Goal: Task Accomplishment & Management: Manage account settings

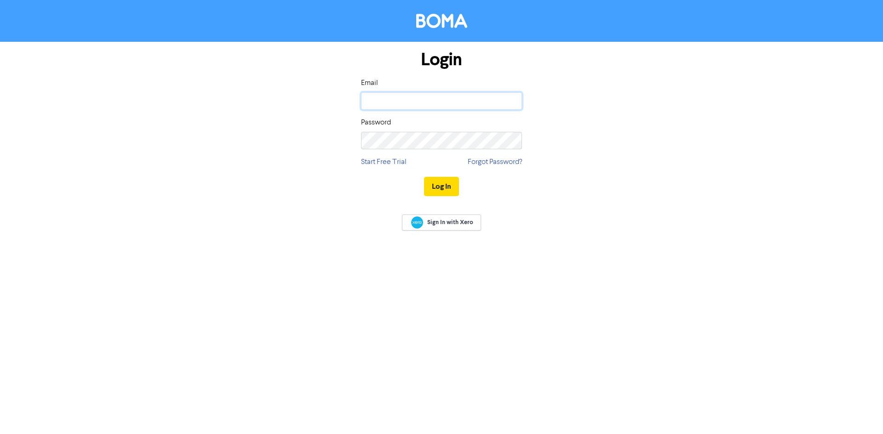
type input "[EMAIL_ADDRESS][PERSON_NAME][DOMAIN_NAME]"
drag, startPoint x: 440, startPoint y: 187, endPoint x: 445, endPoint y: 199, distance: 12.2
click at [445, 198] on div "Log In" at bounding box center [441, 187] width 161 height 38
click at [438, 192] on button "Log In" at bounding box center [441, 186] width 35 height 19
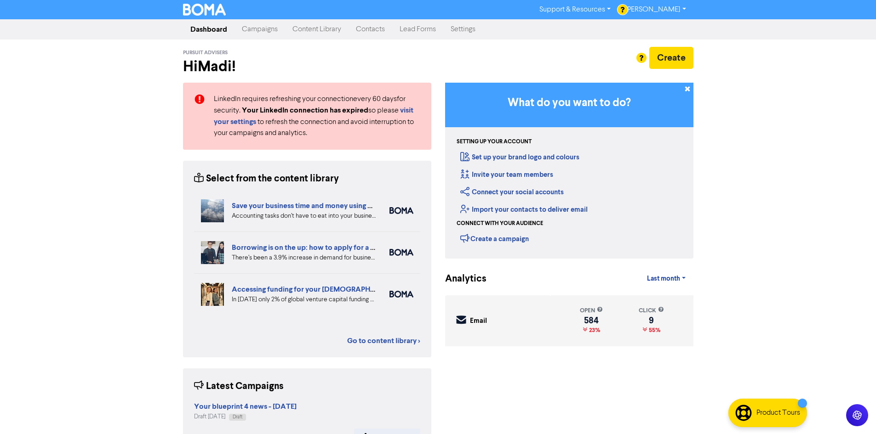
drag, startPoint x: 320, startPoint y: 32, endPoint x: 309, endPoint y: 33, distance: 12.0
click at [320, 32] on link "Content Library" at bounding box center [316, 29] width 63 height 18
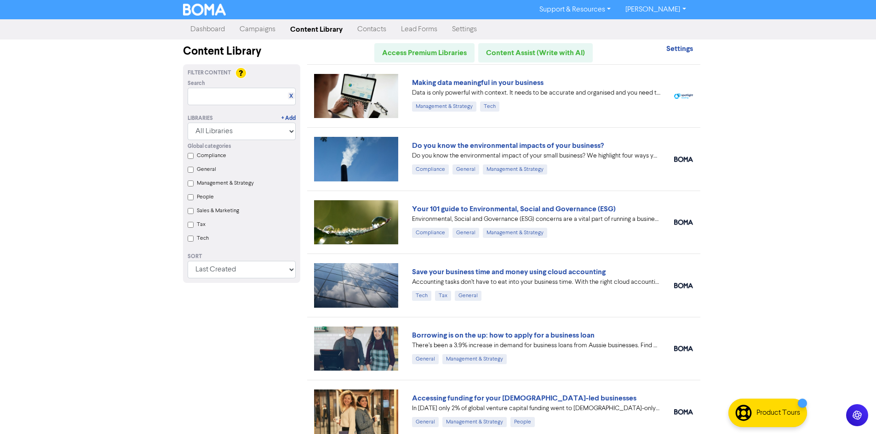
click at [270, 29] on link "Campaigns" at bounding box center [257, 29] width 51 height 18
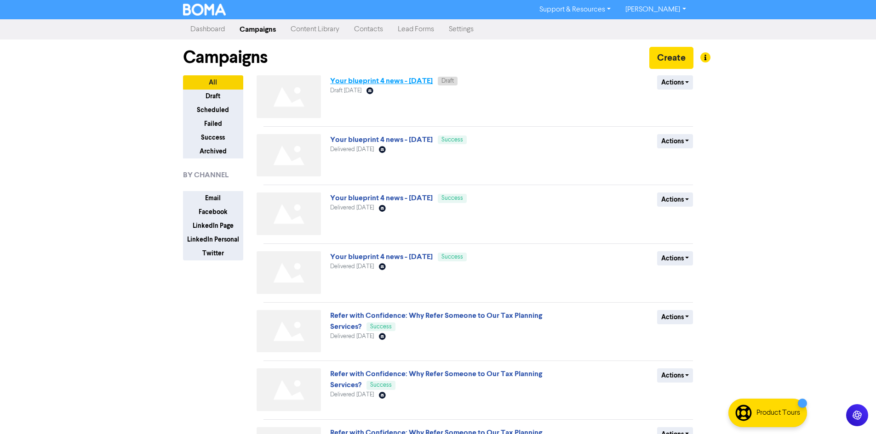
click at [433, 80] on link "Your blueprint 4 news - [DATE]" at bounding box center [381, 80] width 103 height 9
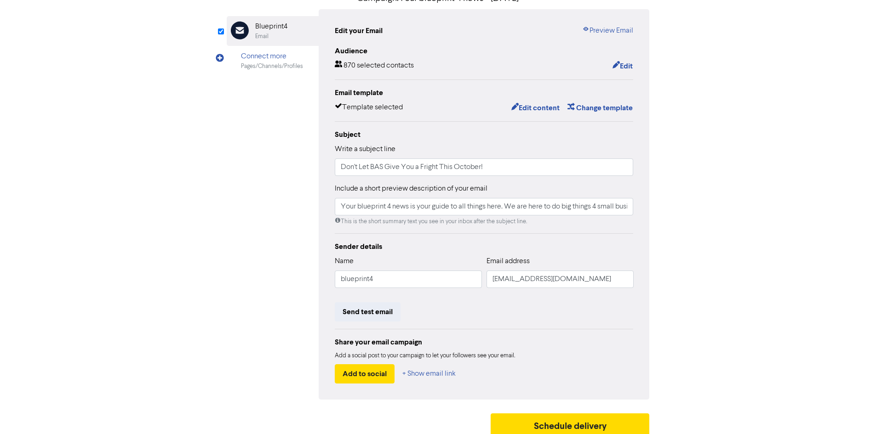
scroll to position [92, 0]
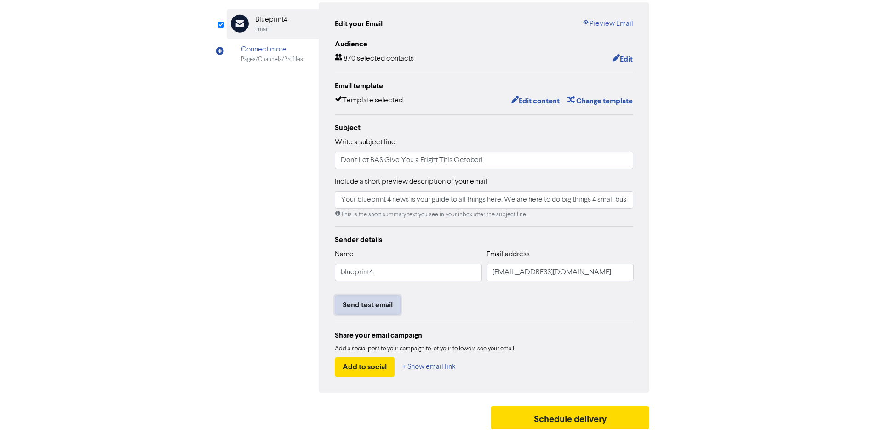
click at [365, 303] on button "Send test email" at bounding box center [368, 305] width 66 height 19
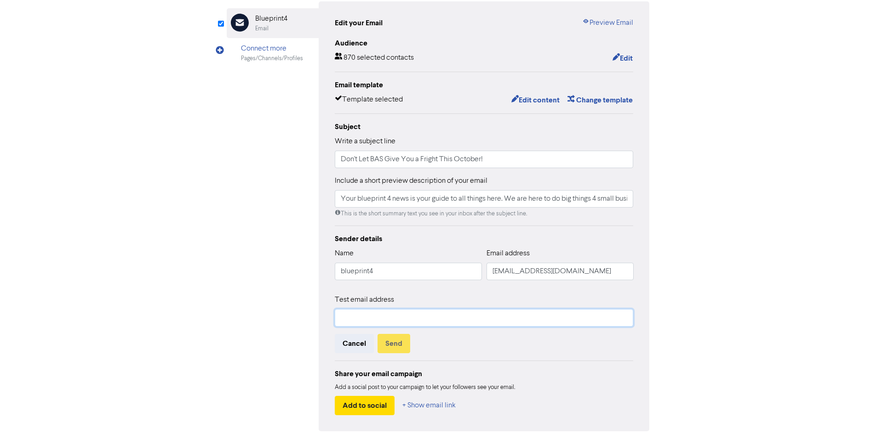
click at [378, 319] on input "text" at bounding box center [484, 317] width 299 height 17
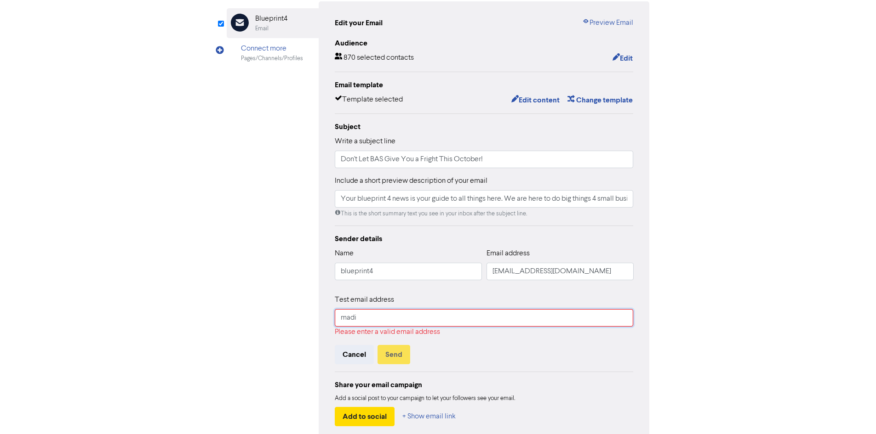
type input "[EMAIL_ADDRESS][PERSON_NAME][DOMAIN_NAME]"
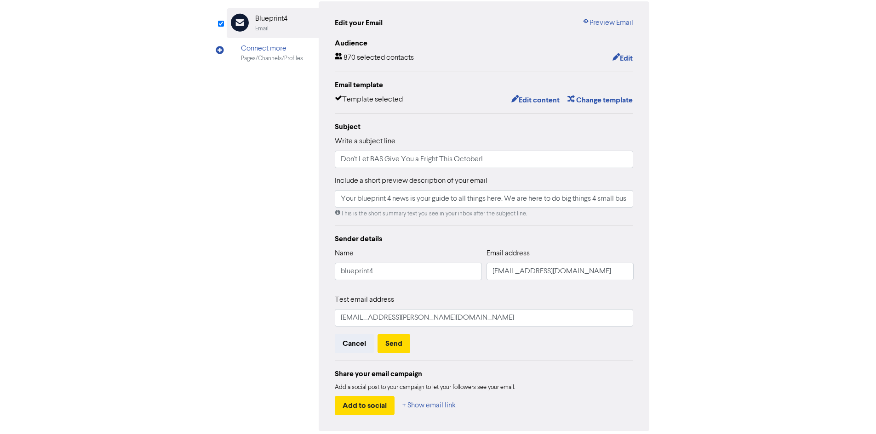
click at [511, 344] on div "Cancel Send" at bounding box center [484, 343] width 299 height 19
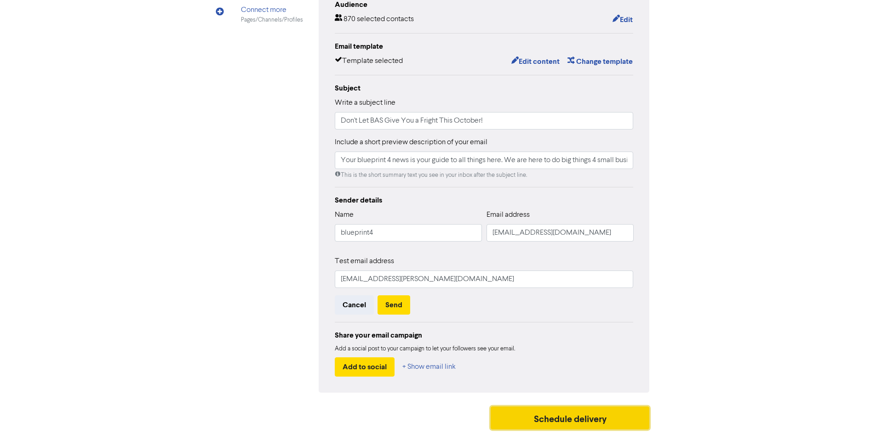
click at [562, 421] on button "Schedule delivery" at bounding box center [570, 418] width 159 height 23
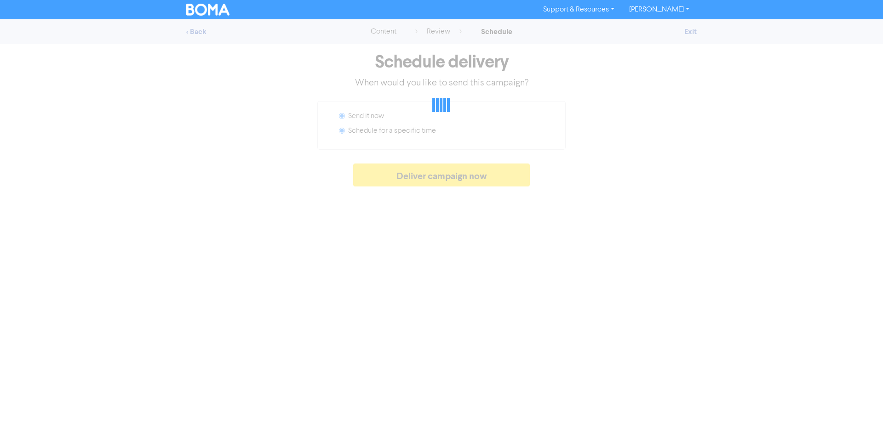
radio input "false"
radio input "true"
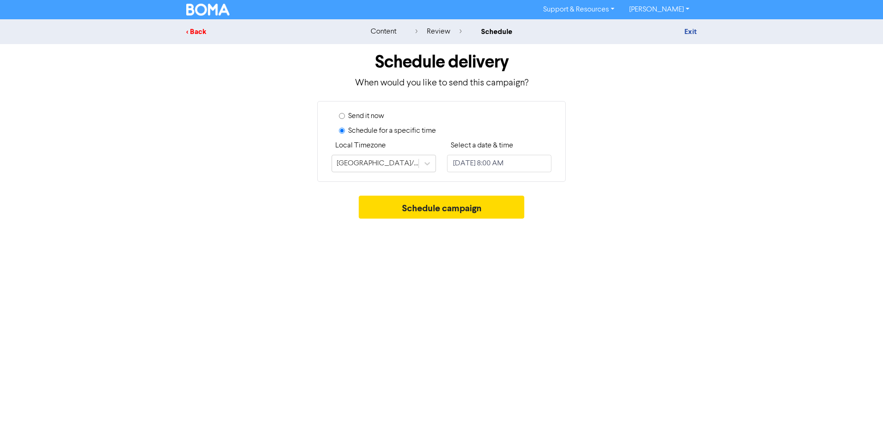
click at [206, 33] on div "< Back" at bounding box center [266, 31] width 161 height 11
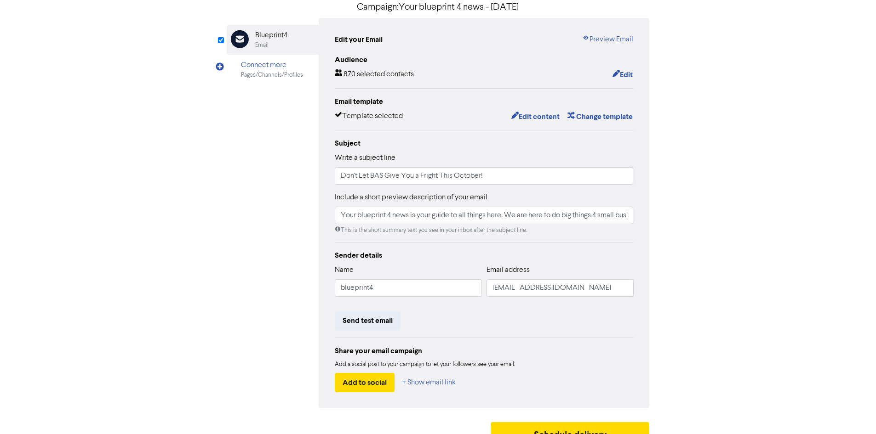
scroll to position [92, 0]
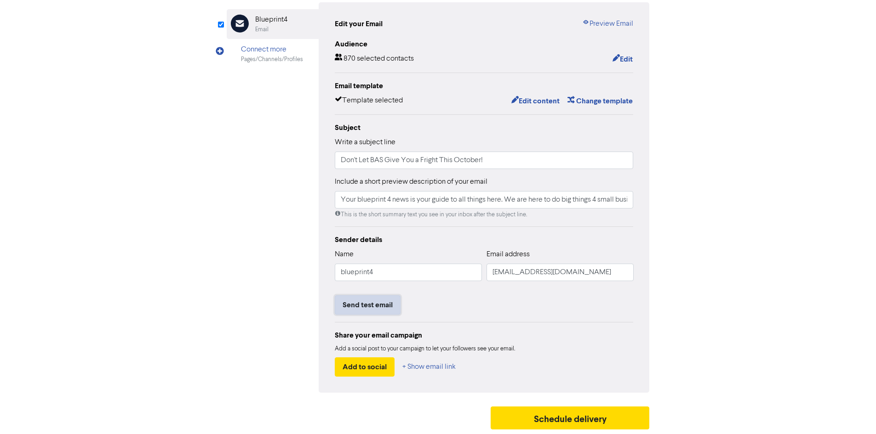
click at [368, 302] on button "Send test email" at bounding box center [368, 305] width 66 height 19
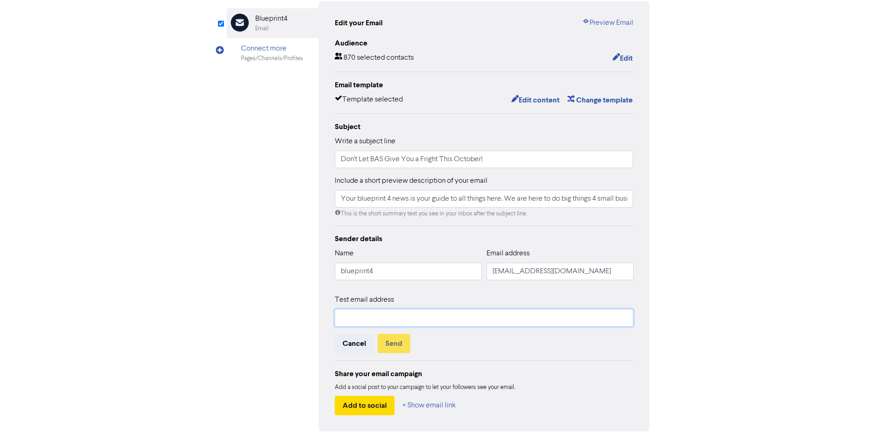
click at [373, 322] on input "text" at bounding box center [484, 317] width 299 height 17
type input "[EMAIL_ADDRESS][PERSON_NAME][DOMAIN_NAME]"
click at [463, 338] on div "Cancel Send" at bounding box center [484, 343] width 299 height 19
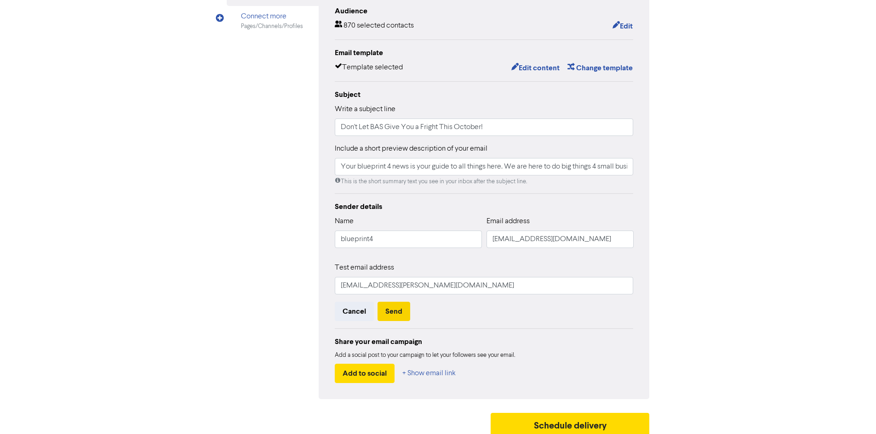
scroll to position [132, 0]
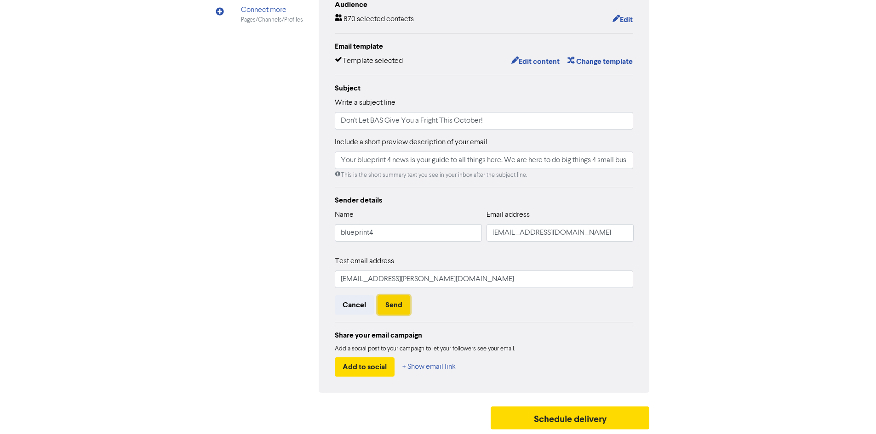
click at [397, 309] on button "Send" at bounding box center [393, 305] width 33 height 19
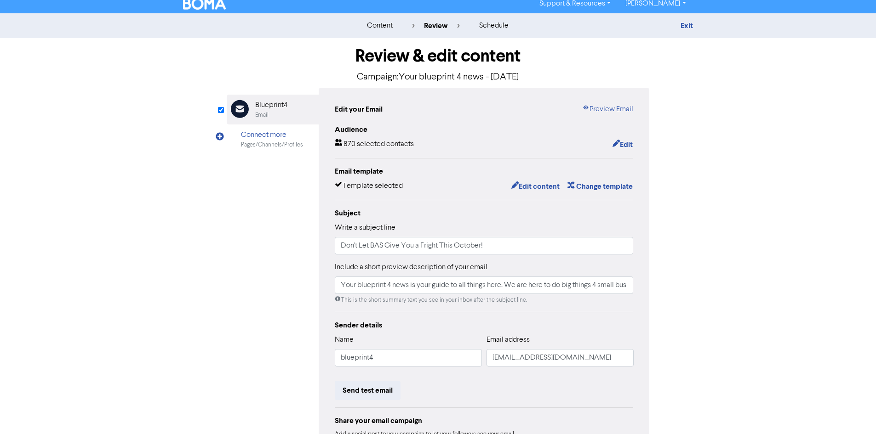
scroll to position [0, 0]
